Goal: Task Accomplishment & Management: Manage account settings

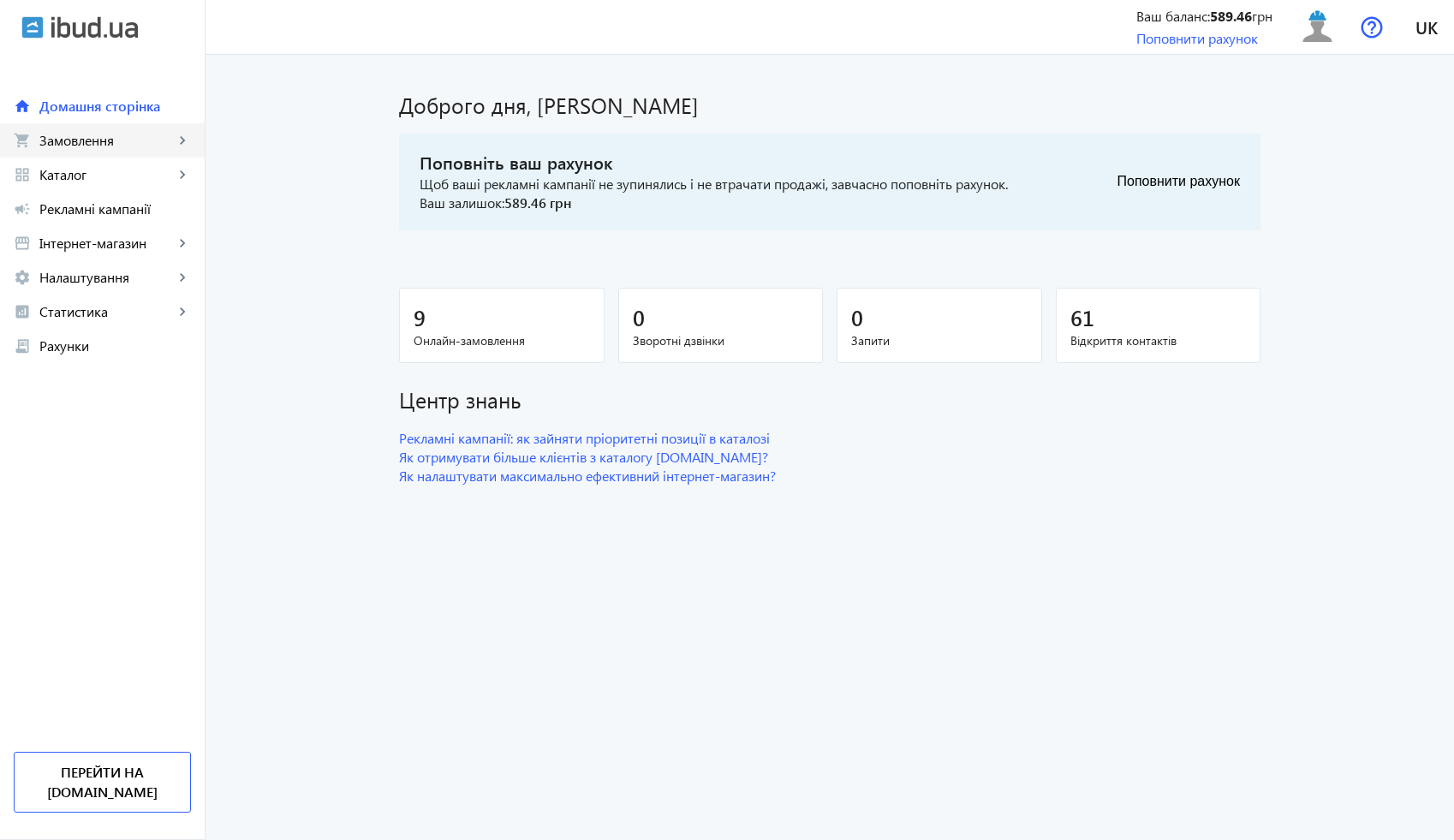
click at [141, 151] on link "shopping_cart Замовлення keyboard_arrow_right" at bounding box center [102, 141] width 204 height 35
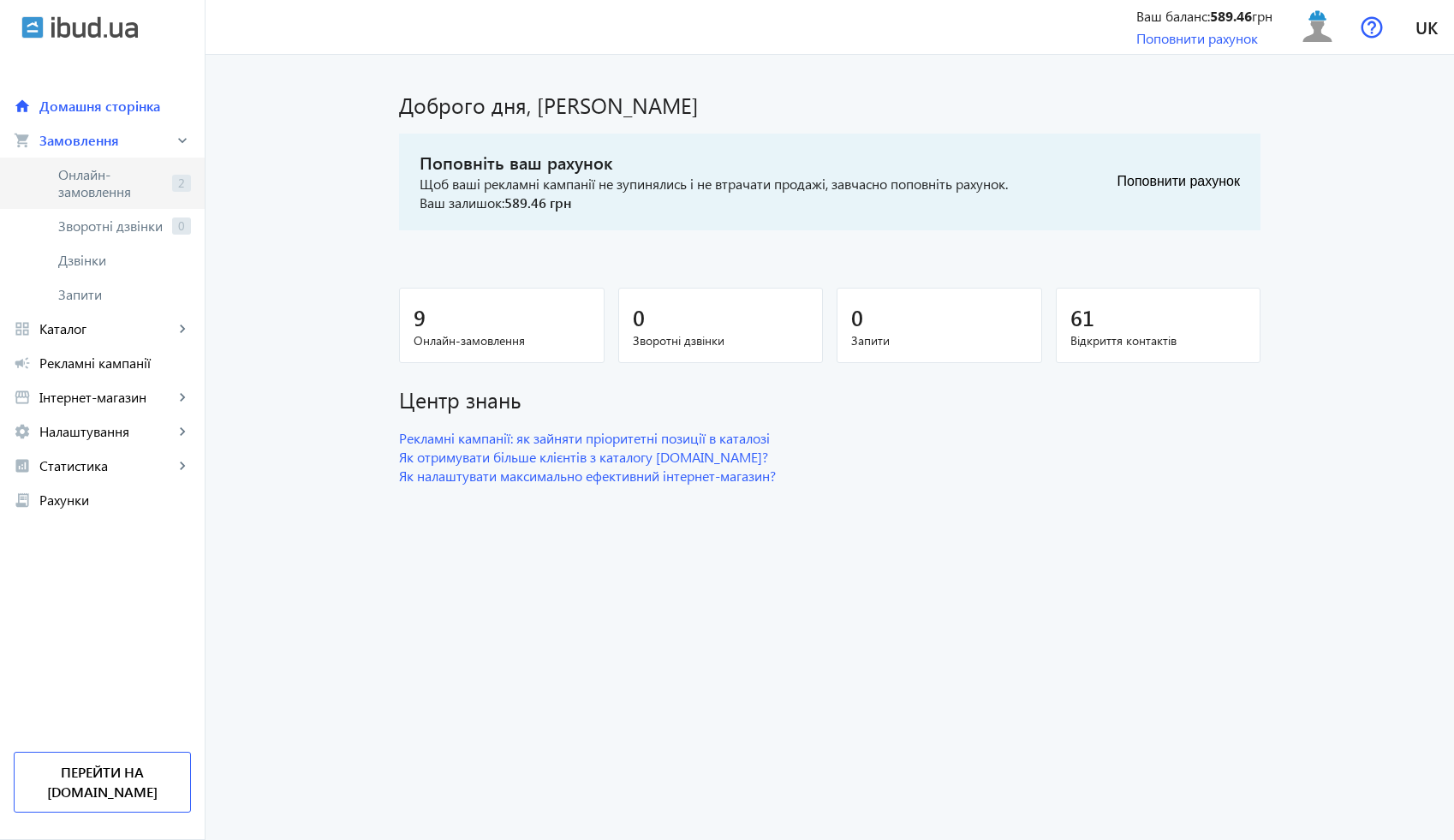
click at [143, 173] on span "Онлайн-замовлення" at bounding box center [112, 183] width 107 height 35
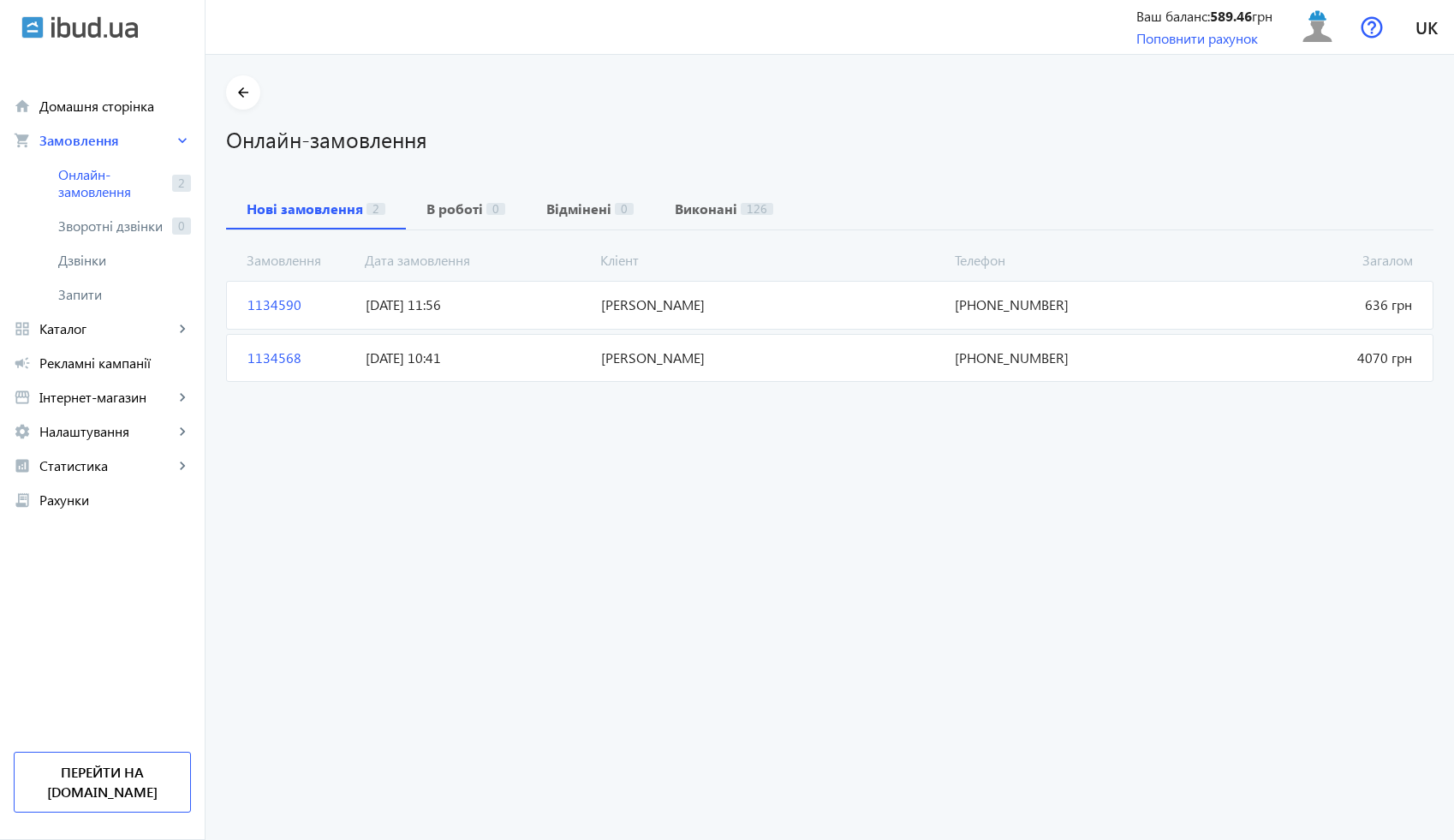
click at [675, 311] on span "[PERSON_NAME]" at bounding box center [770, 304] width 353 height 19
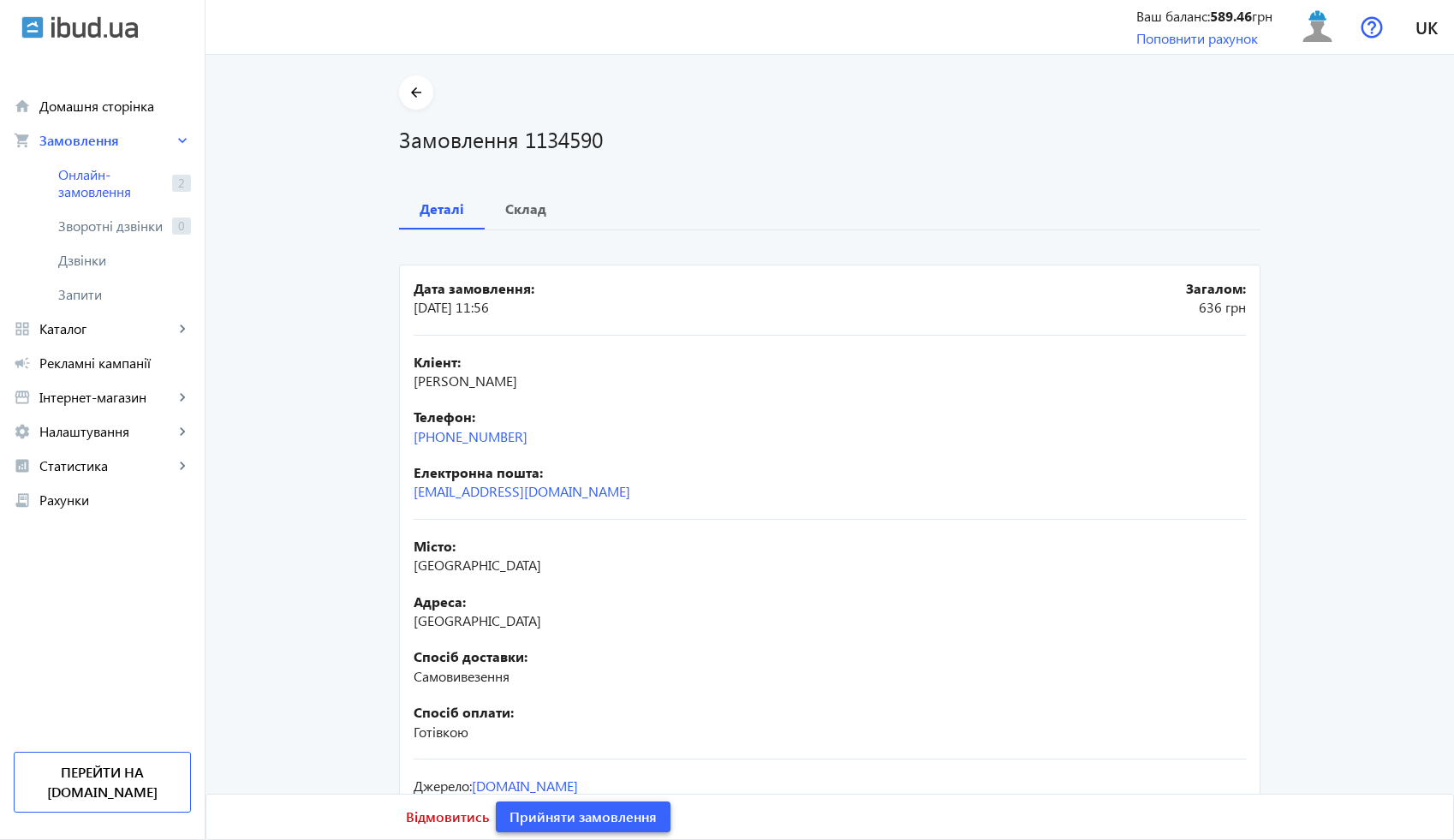
click at [644, 815] on span "Прийняти замовлення" at bounding box center [583, 816] width 147 height 19
click at [414, 103] on span at bounding box center [416, 92] width 35 height 41
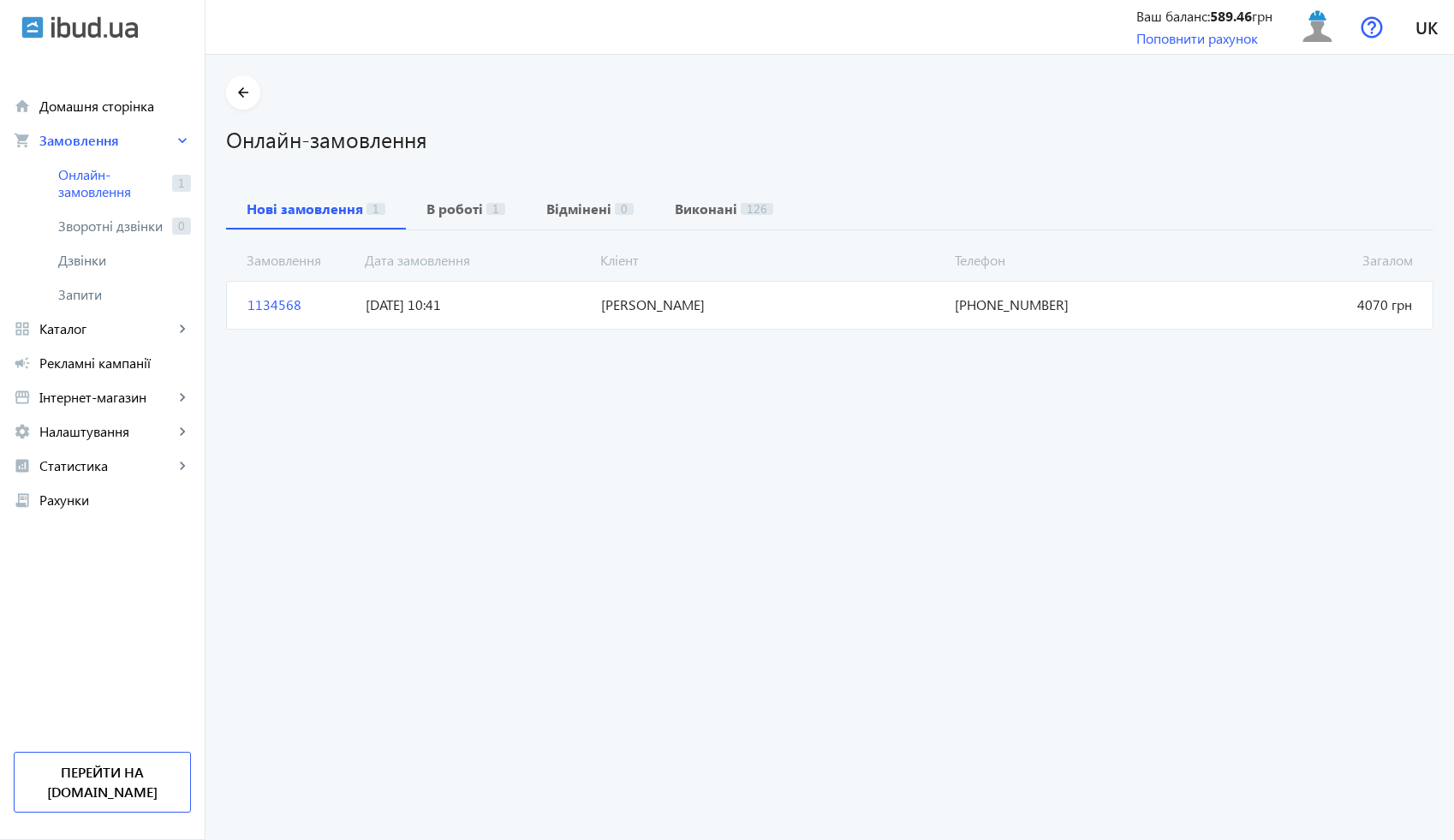
click at [473, 301] on span "[DATE] 10:41" at bounding box center [476, 304] width 235 height 19
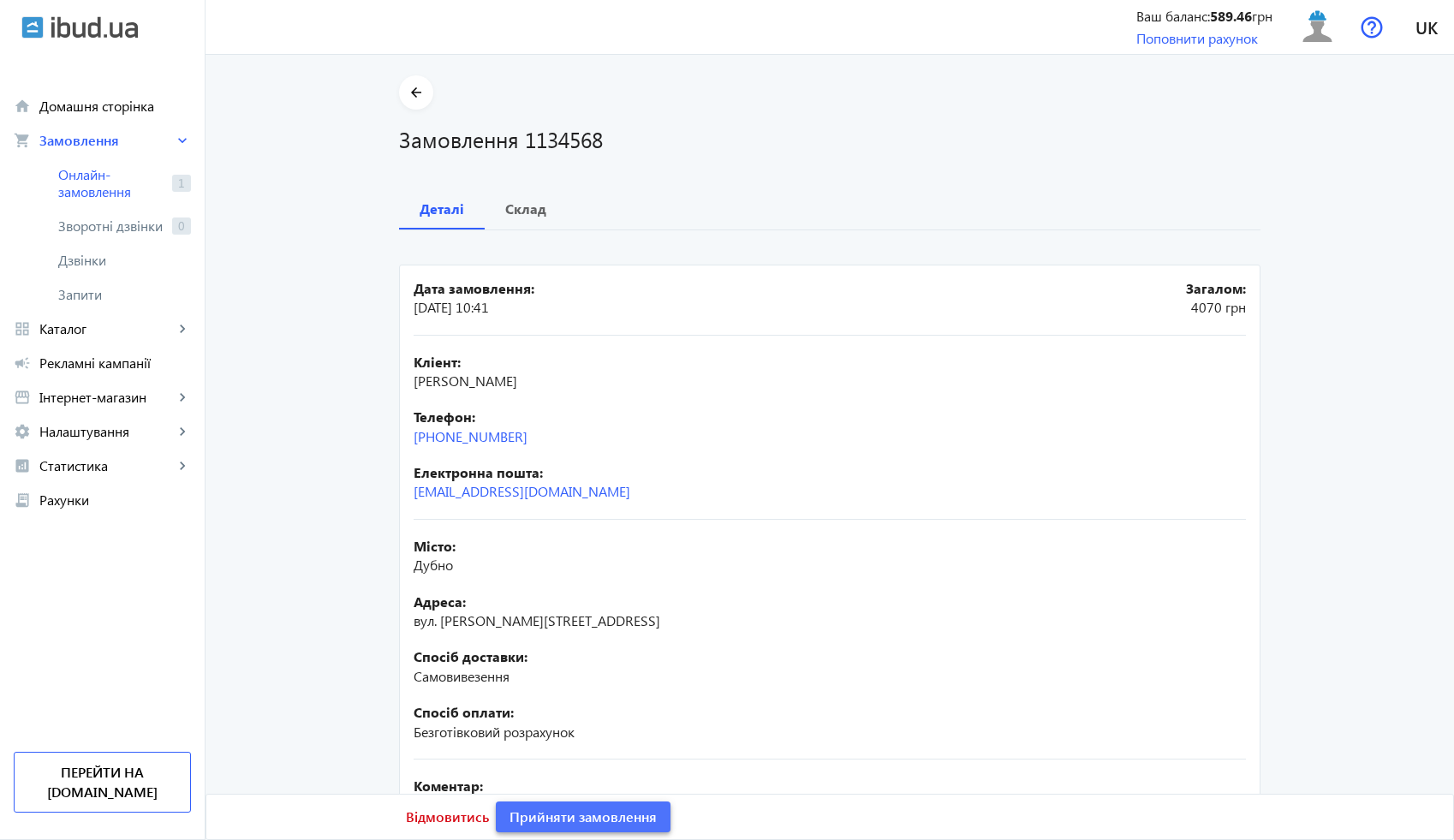
click at [630, 816] on span "Прийняти замовлення" at bounding box center [583, 816] width 147 height 19
